Goal: Task Accomplishment & Management: Manage account settings

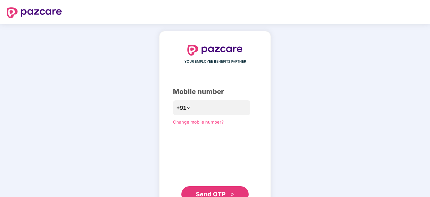
click at [273, 64] on div "YOUR EMPLOYEE BENEFITS PARTNER Mobile number +91 Change mobile number? Send OTP" at bounding box center [215, 123] width 430 height 198
click at [227, 110] on input "number" at bounding box center [219, 108] width 55 height 11
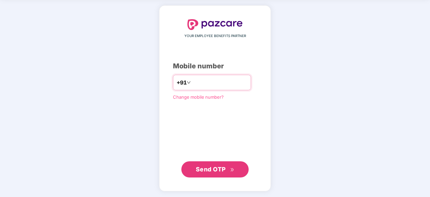
type input "**********"
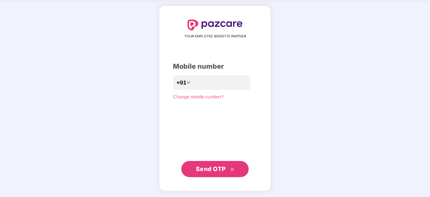
click at [222, 169] on span "Send OTP" at bounding box center [211, 168] width 30 height 7
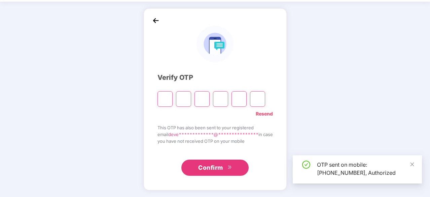
scroll to position [22, 0]
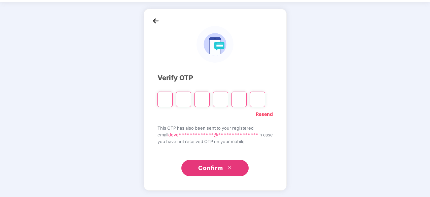
type input "*"
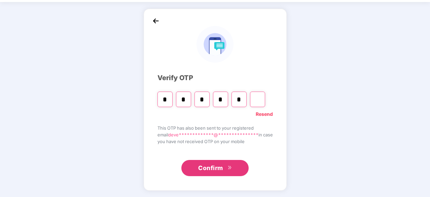
type input "*"
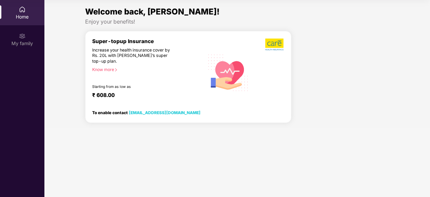
scroll to position [0, 0]
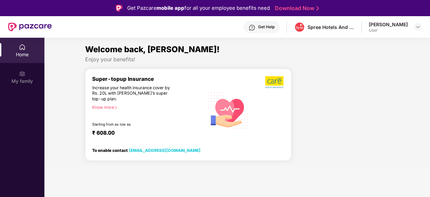
click at [28, 50] on div "Home" at bounding box center [22, 50] width 44 height 25
click at [21, 81] on div "My family" at bounding box center [22, 81] width 44 height 7
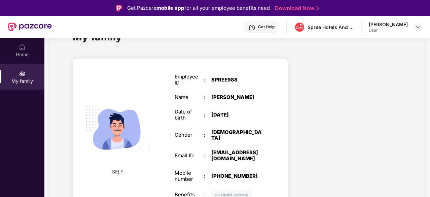
scroll to position [38, 0]
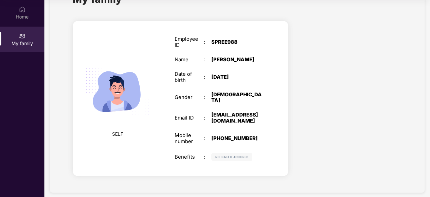
click at [98, 118] on img at bounding box center [117, 91] width 78 height 78
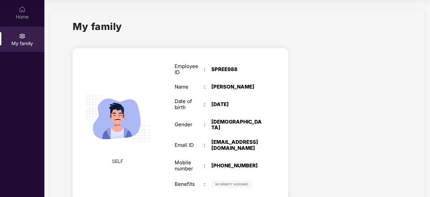
scroll to position [0, 0]
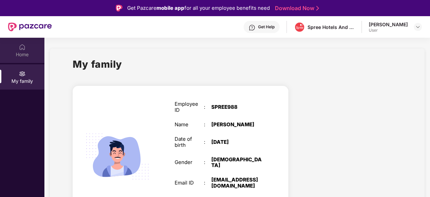
click at [27, 48] on div "Home" at bounding box center [22, 50] width 44 height 25
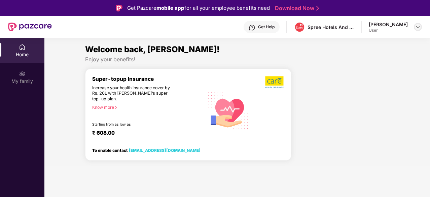
click at [416, 29] on img at bounding box center [417, 26] width 5 height 5
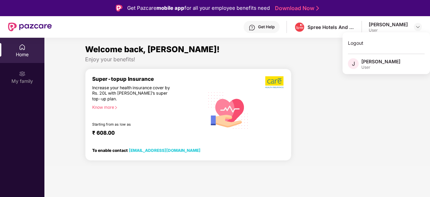
click at [295, 97] on div at bounding box center [343, 117] width 98 height 98
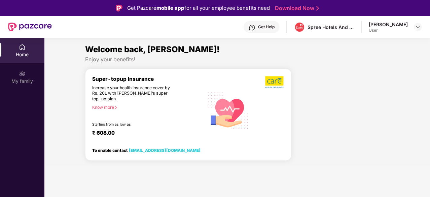
click at [295, 97] on div at bounding box center [343, 117] width 98 height 98
click at [315, 107] on div at bounding box center [343, 117] width 98 height 98
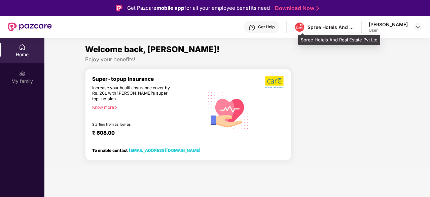
click at [321, 29] on div "Spree Hotels And Real Estate Pvt Ltd" at bounding box center [330, 27] width 47 height 6
click at [337, 31] on div "Spree Hotels And Real Estate Pvt Ltd" at bounding box center [324, 27] width 61 height 12
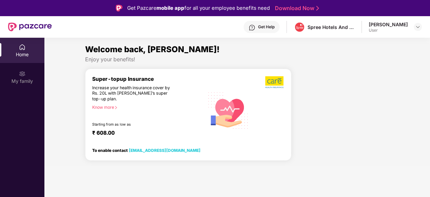
scroll to position [38, 0]
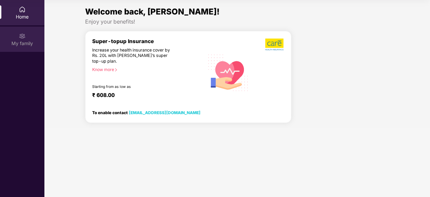
click at [32, 43] on div "My family" at bounding box center [22, 43] width 44 height 7
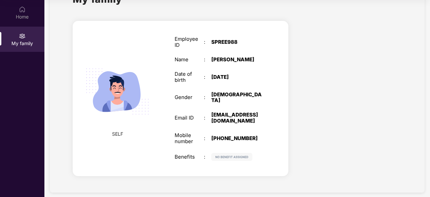
scroll to position [0, 0]
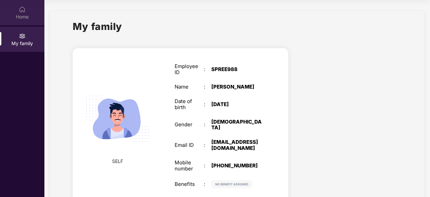
click at [23, 22] on div "Home" at bounding box center [22, 12] width 44 height 25
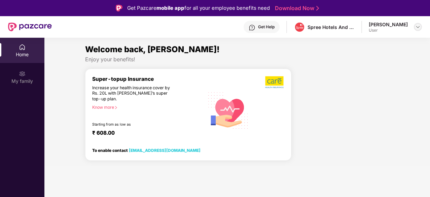
click at [417, 27] on img at bounding box center [417, 26] width 5 height 5
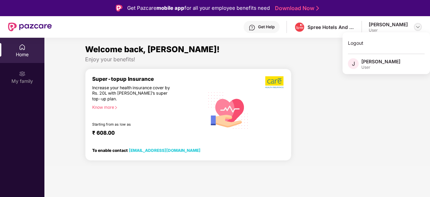
click at [417, 27] on img at bounding box center [417, 26] width 5 height 5
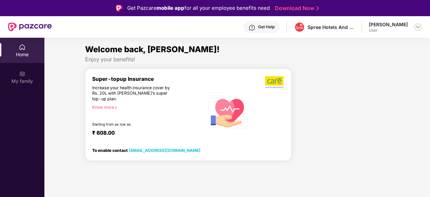
click at [417, 27] on img at bounding box center [417, 26] width 5 height 5
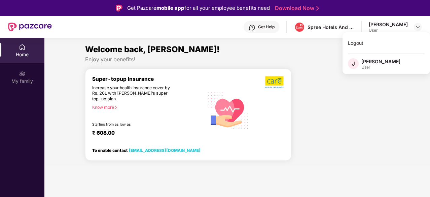
click at [387, 88] on div at bounding box center [343, 117] width 98 height 98
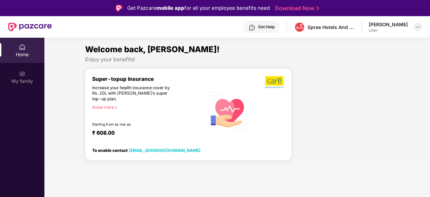
click at [417, 24] on img at bounding box center [417, 26] width 5 height 5
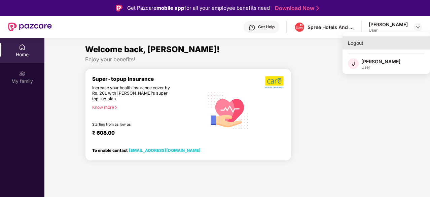
click at [355, 44] on div "Logout" at bounding box center [385, 42] width 87 height 13
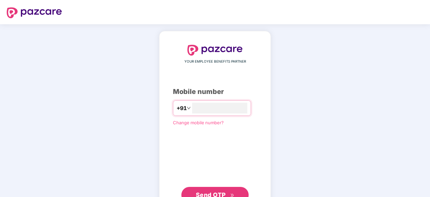
scroll to position [26, 0]
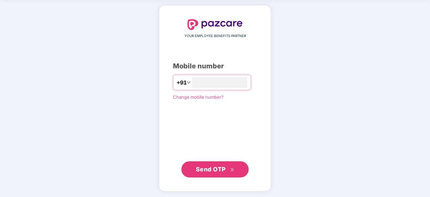
type input "**********"
click at [213, 169] on span "Send OTP" at bounding box center [211, 168] width 30 height 7
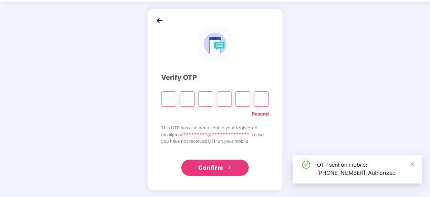
scroll to position [22, 0]
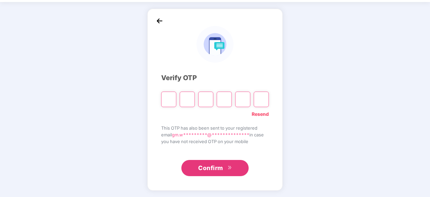
type input "*"
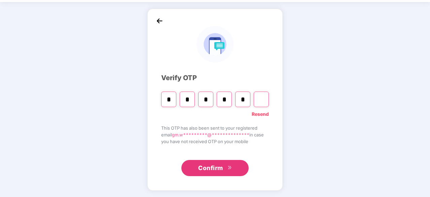
type input "*"
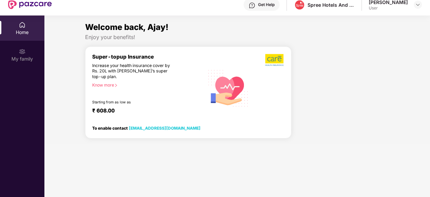
scroll to position [0, 0]
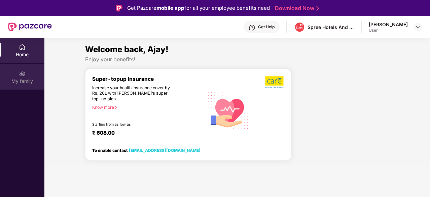
click at [24, 77] on img at bounding box center [22, 73] width 7 height 7
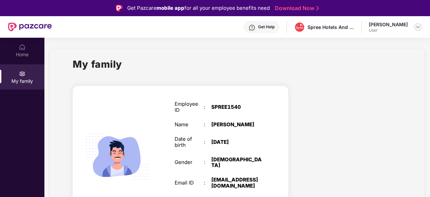
click at [418, 26] on img at bounding box center [417, 26] width 5 height 5
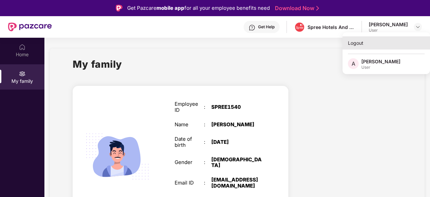
click at [360, 43] on div "Logout" at bounding box center [385, 42] width 87 height 13
